Goal: Navigation & Orientation: Find specific page/section

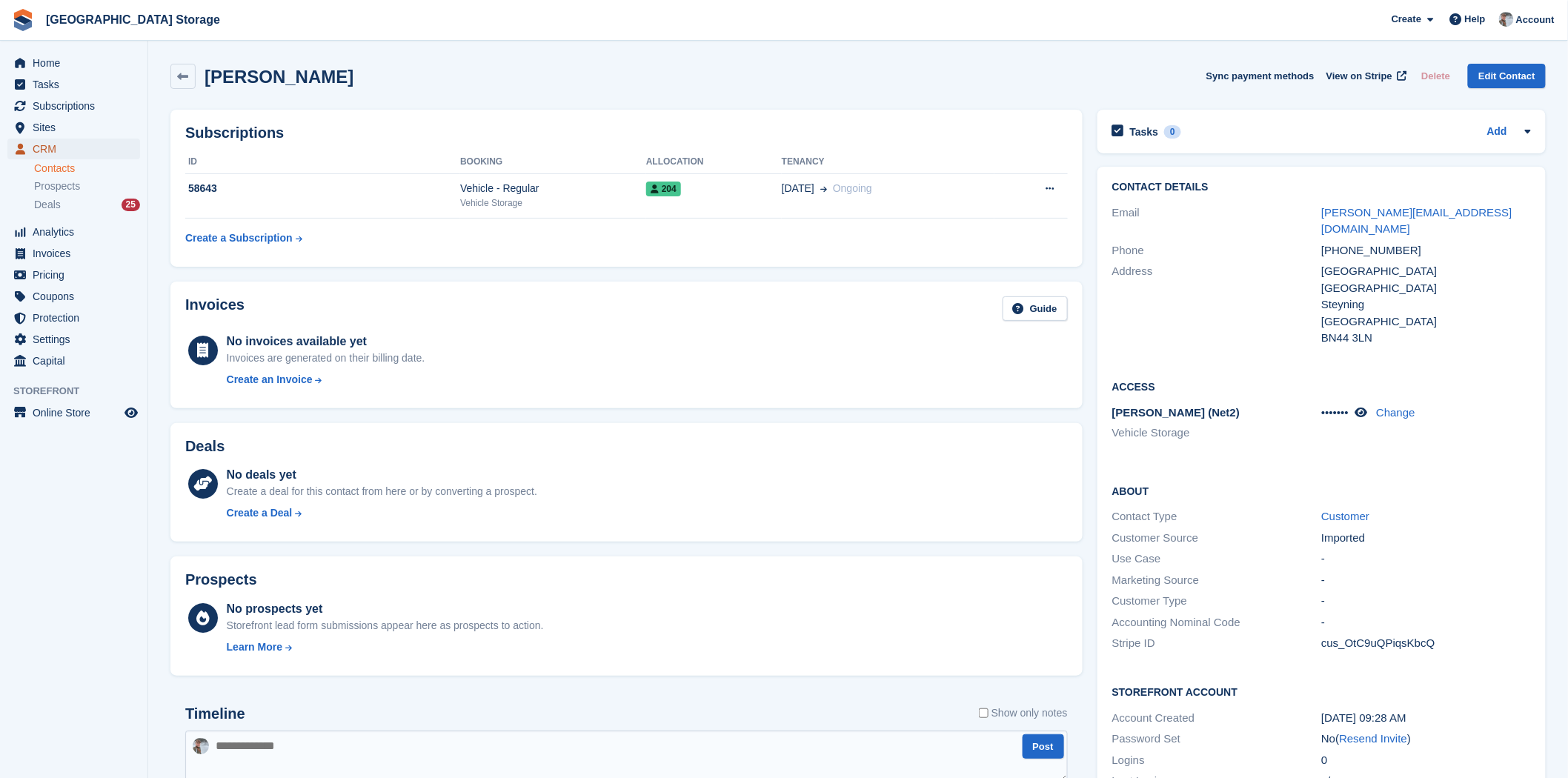
click at [85, 150] on span "CRM" at bounding box center [76, 149] width 89 height 21
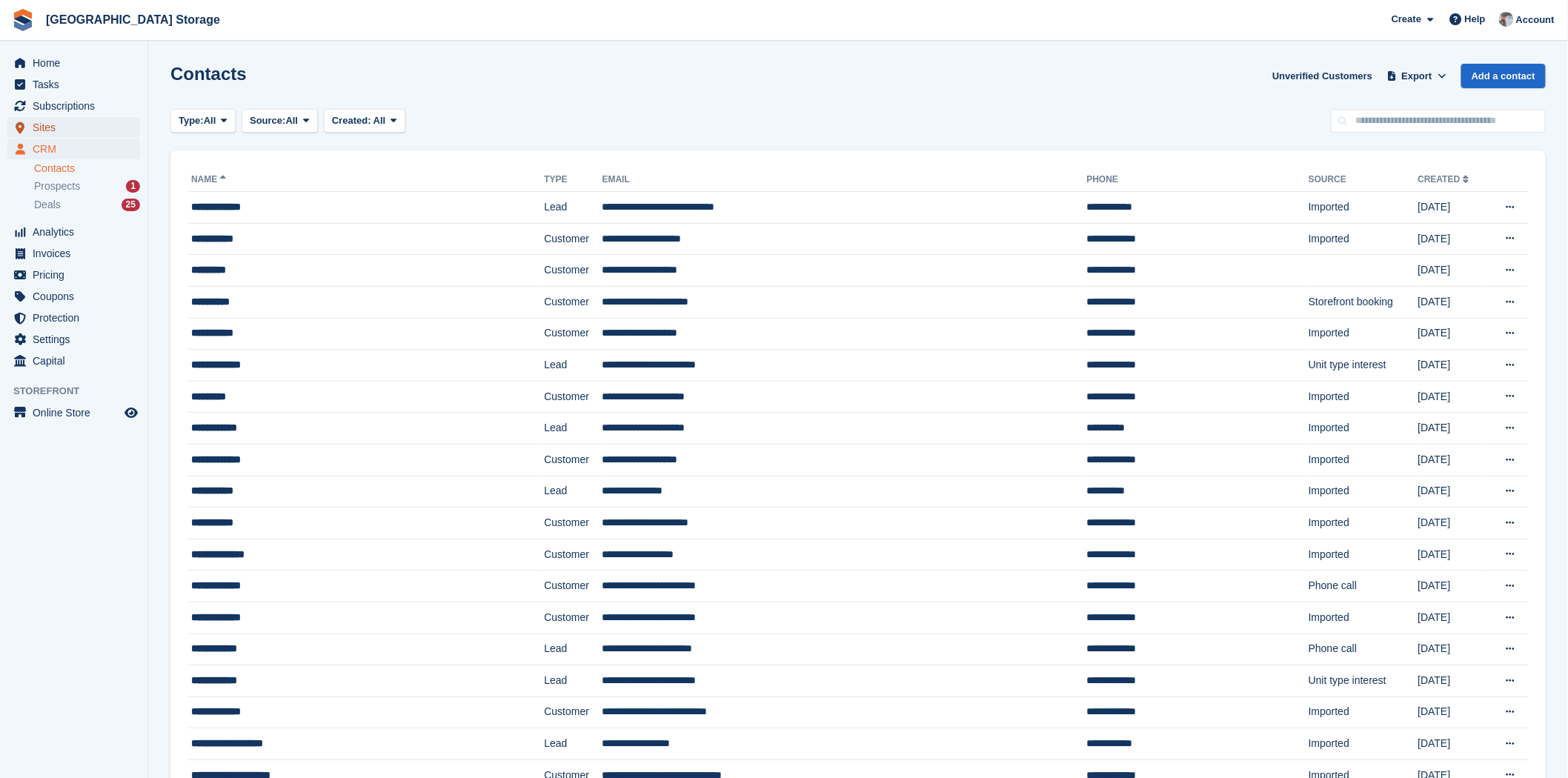
click at [55, 122] on span "Sites" at bounding box center [76, 127] width 89 height 21
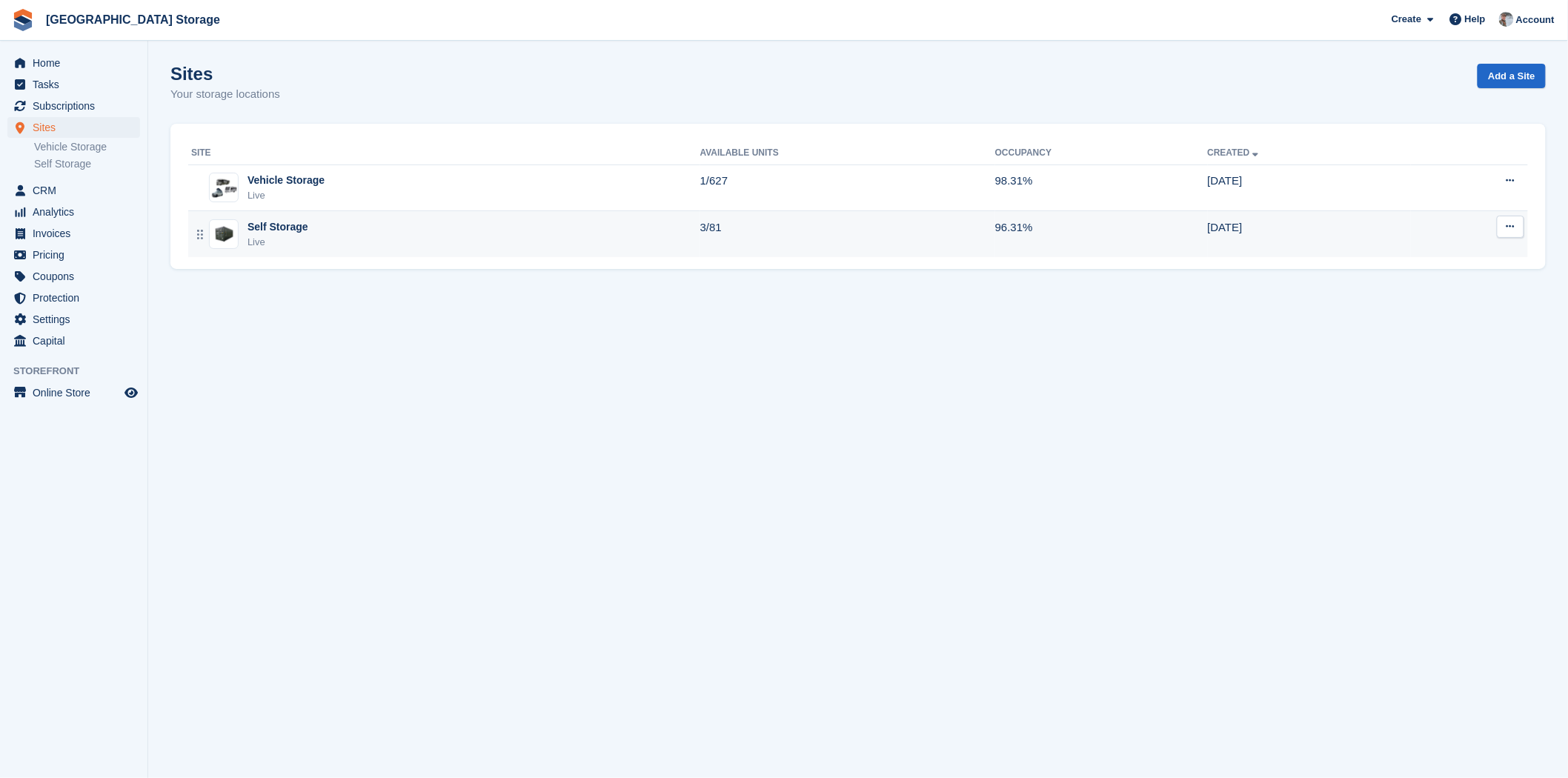
click at [449, 241] on div "Self Storage Live" at bounding box center [446, 234] width 509 height 30
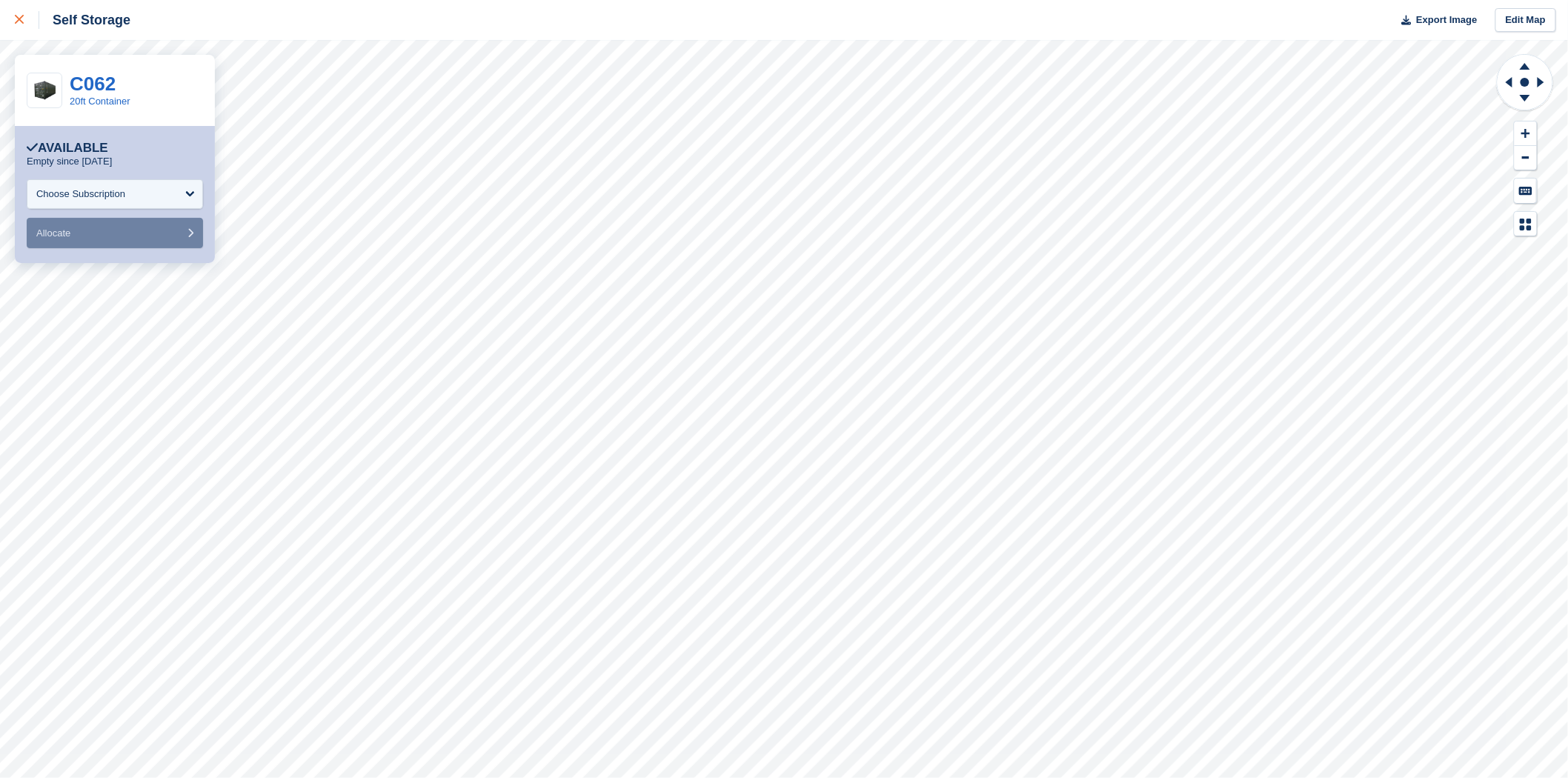
click at [21, 25] on div at bounding box center [27, 19] width 25 height 18
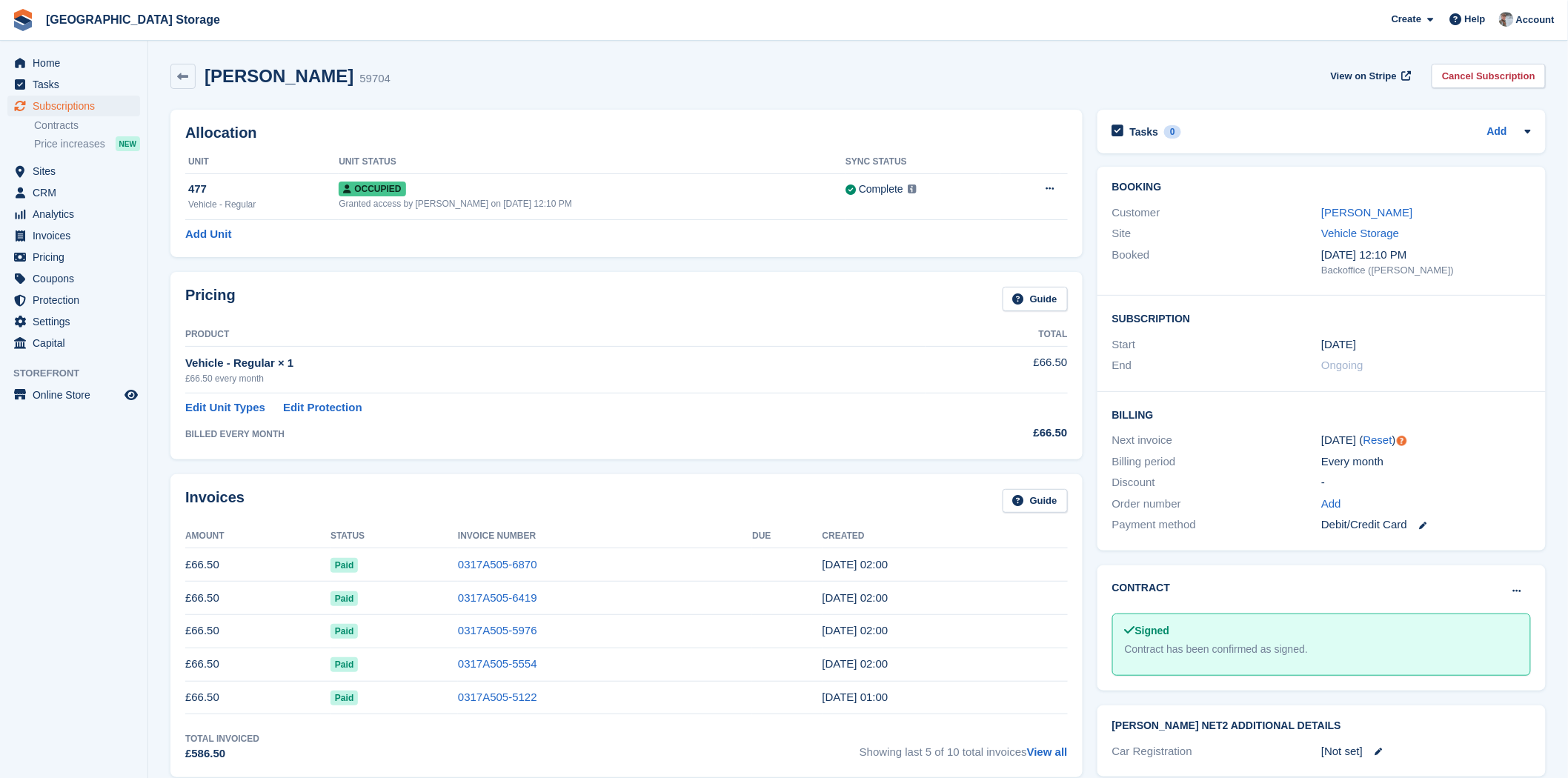
scroll to position [1810, 0]
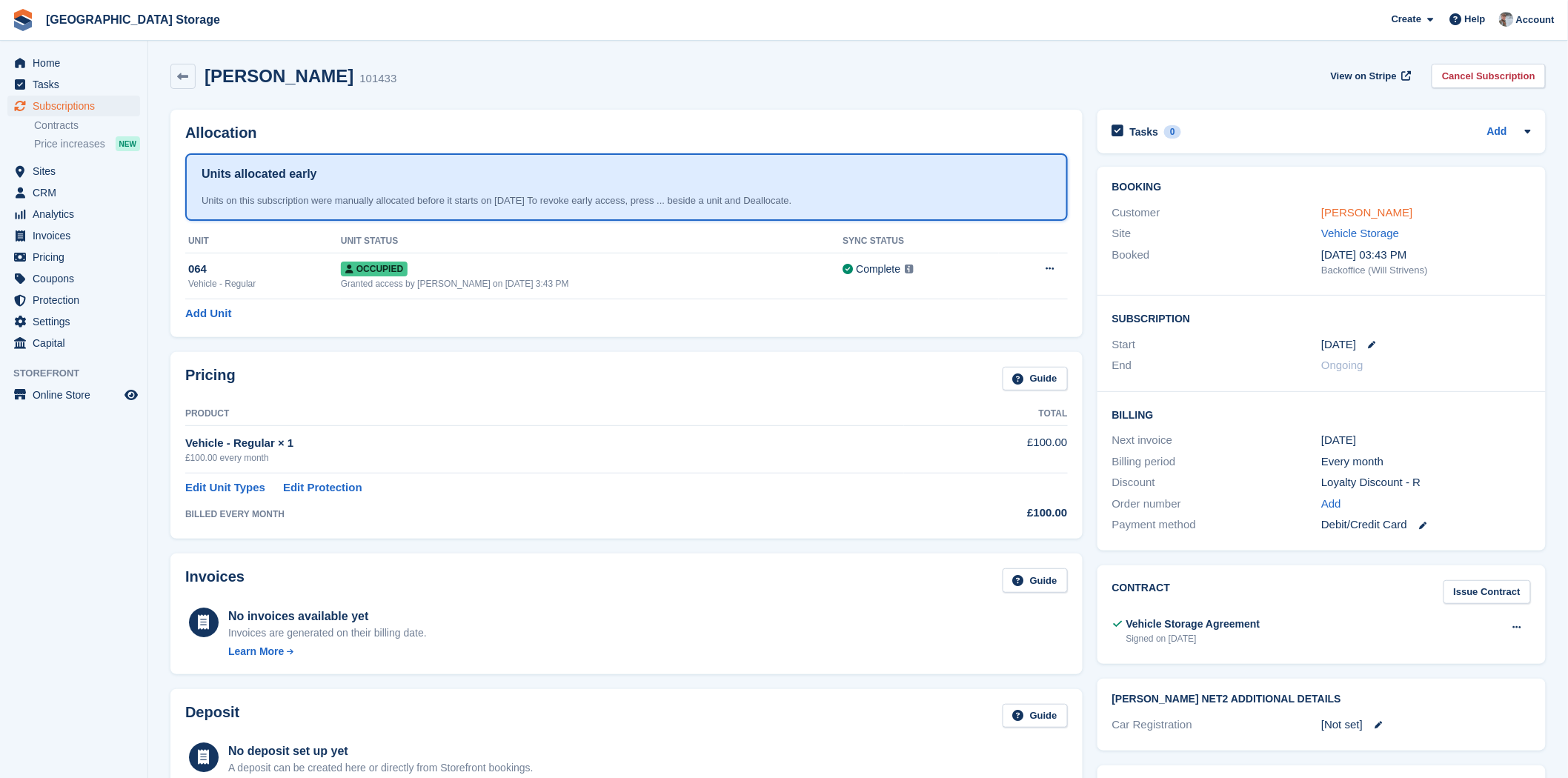
click at [1350, 211] on link "[PERSON_NAME]" at bounding box center [1367, 212] width 91 height 12
